Goal: Task Accomplishment & Management: Complete application form

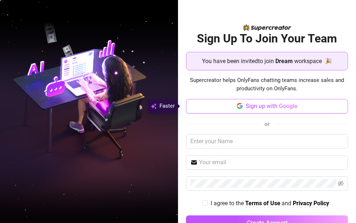
click at [261, 106] on span "Sign up with Google" at bounding box center [272, 106] width 52 height 7
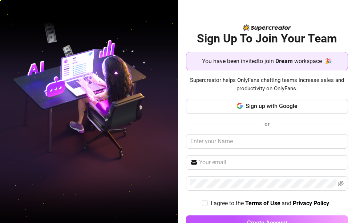
click at [317, 127] on div "or" at bounding box center [267, 123] width 162 height 9
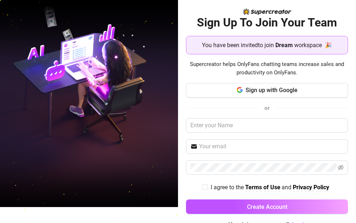
scroll to position [22, 0]
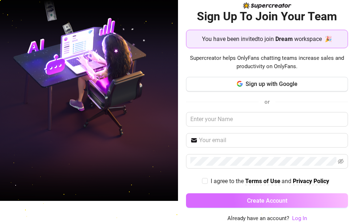
click at [260, 200] on span "Create Account" at bounding box center [267, 201] width 40 height 7
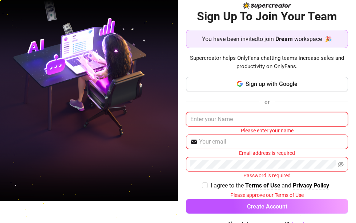
click at [228, 123] on input "text" at bounding box center [267, 119] width 162 height 15
click at [232, 123] on input "text" at bounding box center [267, 119] width 162 height 15
